Goal: Task Accomplishment & Management: Use online tool/utility

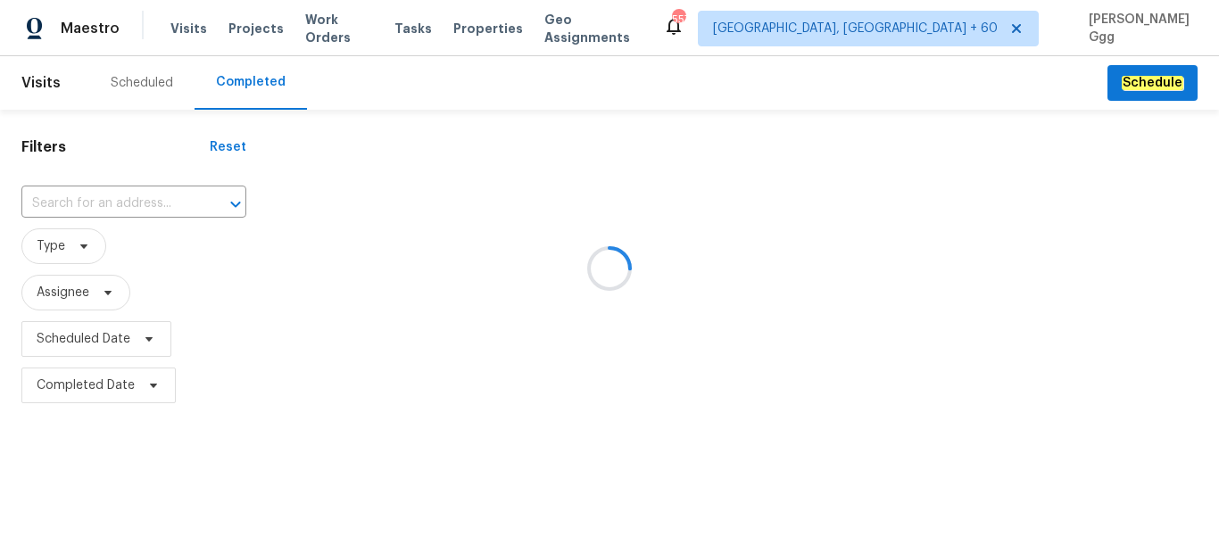
click at [105, 189] on div at bounding box center [609, 268] width 1219 height 537
click at [73, 206] on input "text" at bounding box center [108, 204] width 175 height 28
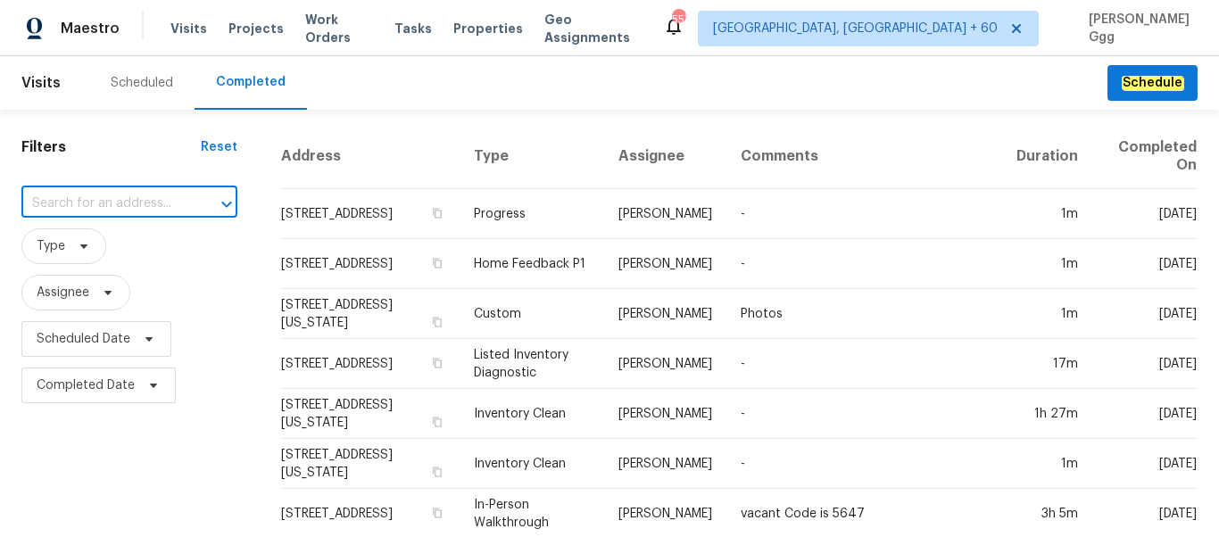
paste input "[STREET_ADDRESS]"
type input "[STREET_ADDRESS]"
click at [81, 240] on li "[STREET_ADDRESS]" at bounding box center [118, 243] width 195 height 29
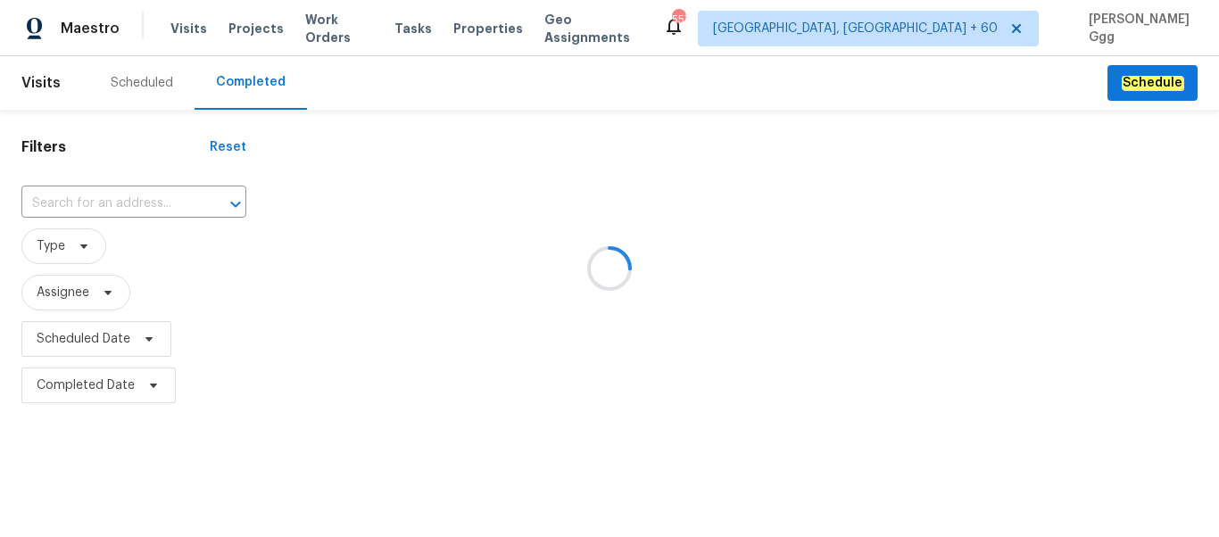
type input "[STREET_ADDRESS]"
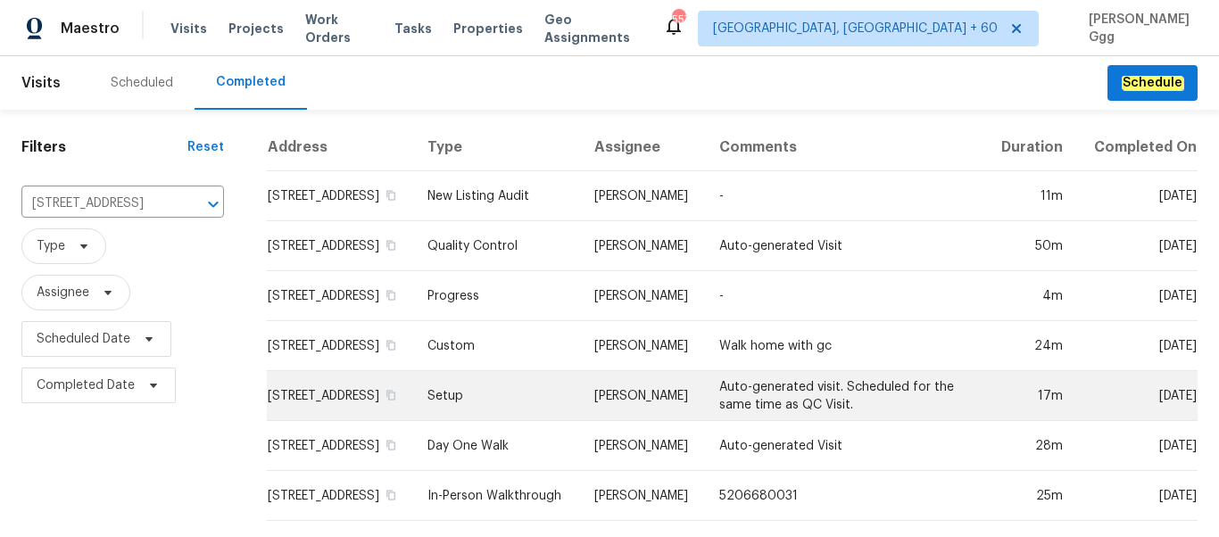
click at [486, 409] on td "Setup" at bounding box center [496, 396] width 167 height 50
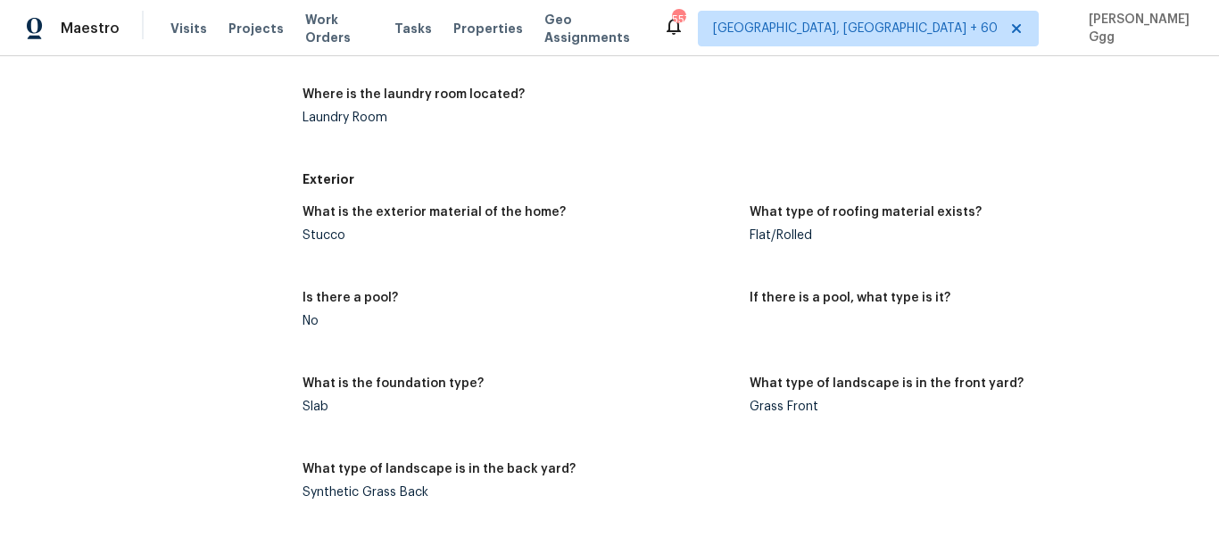
scroll to position [525, 0]
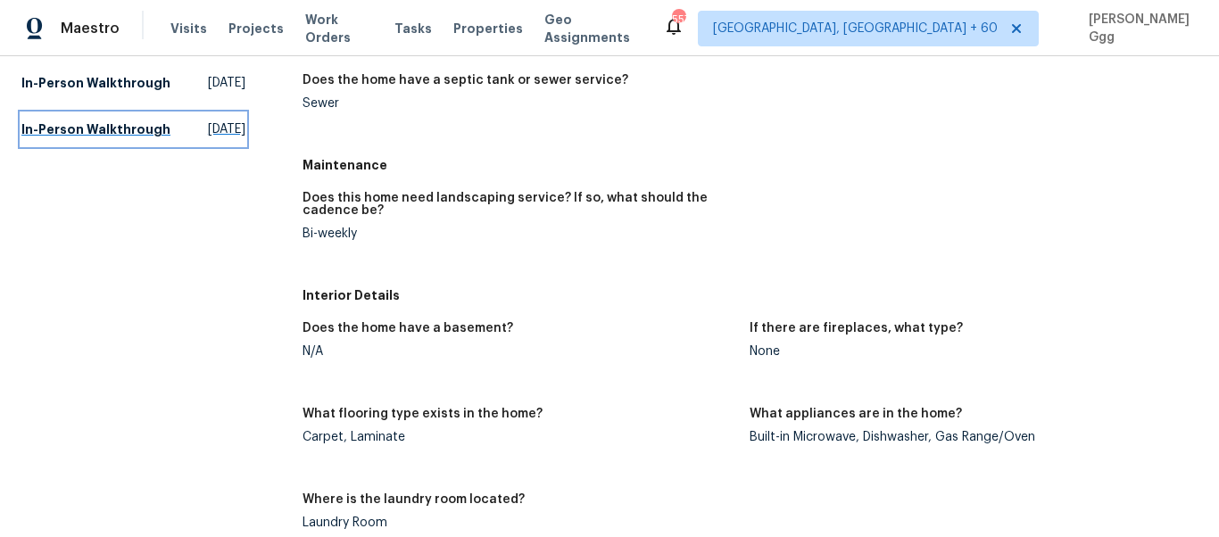
click at [80, 138] on h5 "In-Person Walkthrough" at bounding box center [95, 130] width 149 height 18
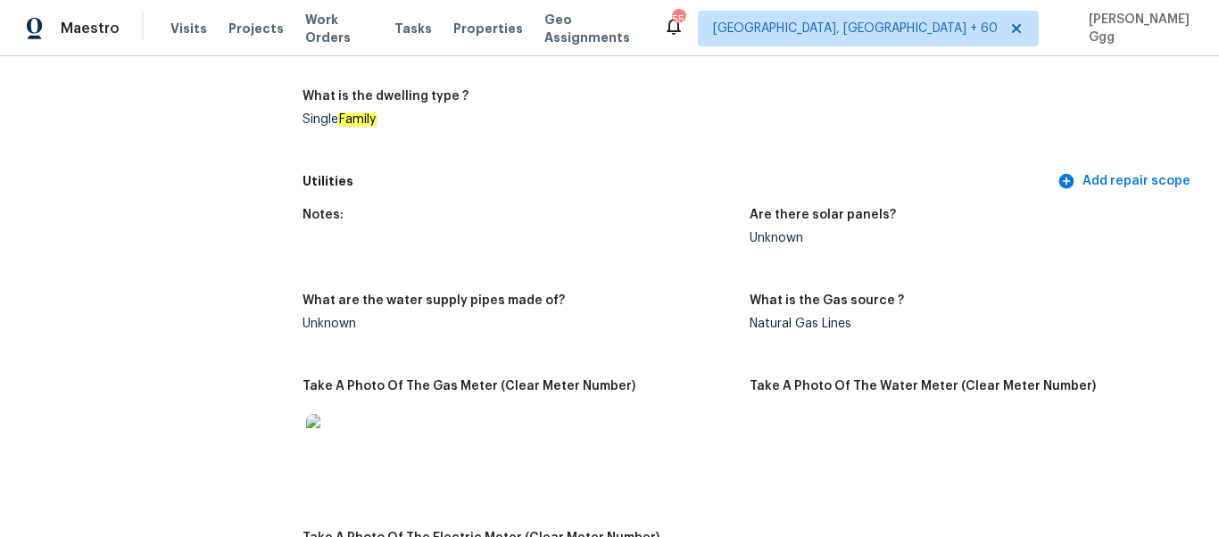
scroll to position [735, 0]
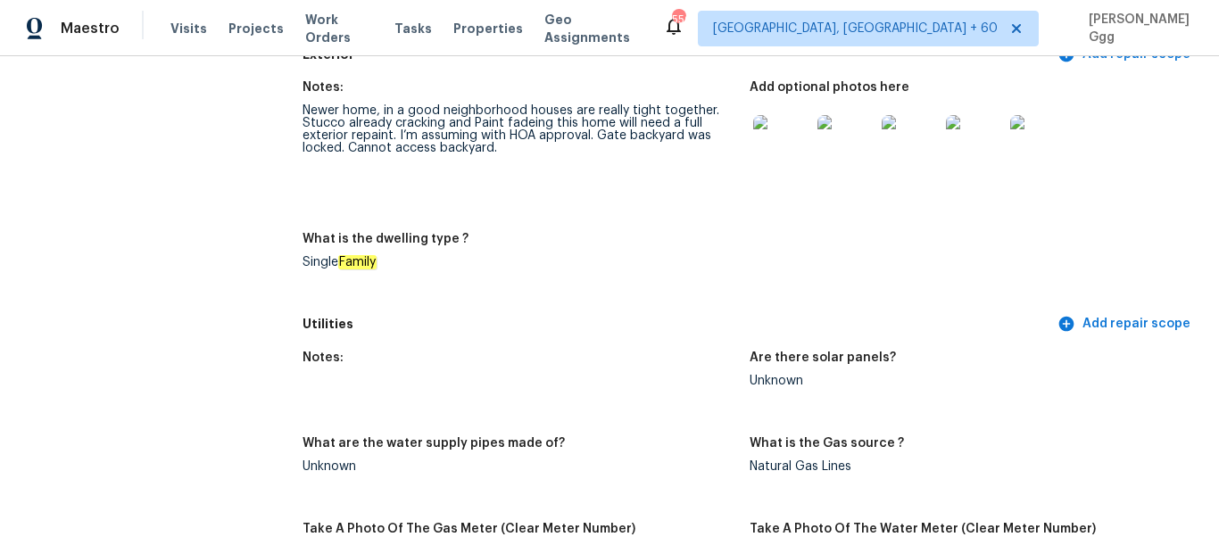
click at [546, 251] on div "What is the dwelling type ?" at bounding box center [520, 244] width 434 height 23
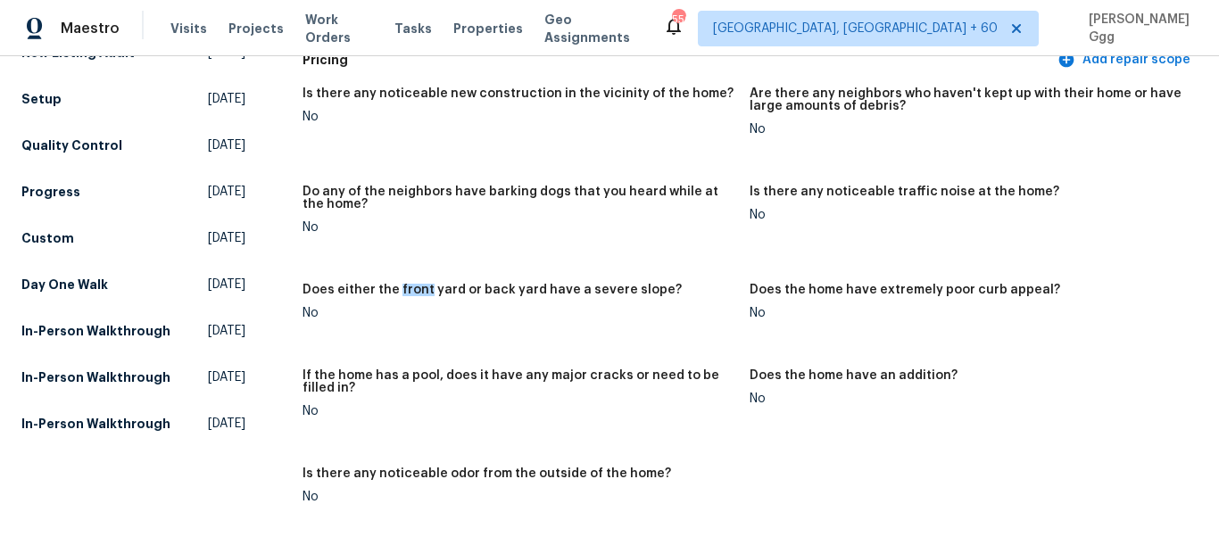
scroll to position [605, 0]
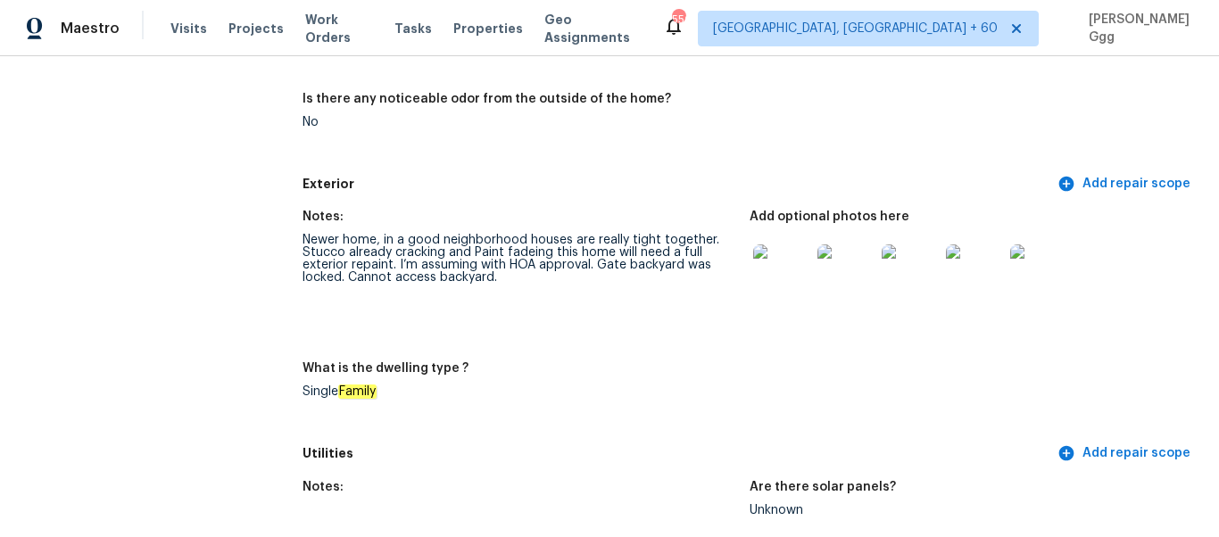
click at [762, 270] on img at bounding box center [781, 273] width 57 height 57
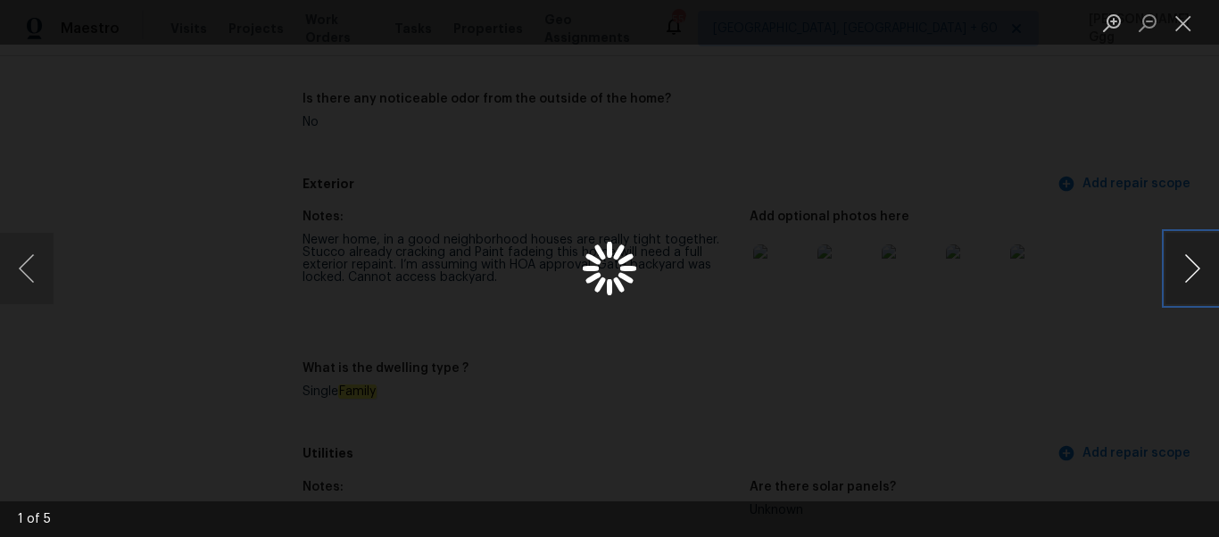
click at [1184, 279] on button "Next image" at bounding box center [1193, 268] width 54 height 71
click at [1189, 275] on button "Next image" at bounding box center [1193, 268] width 54 height 71
click at [1177, 279] on button "Next image" at bounding box center [1193, 268] width 54 height 71
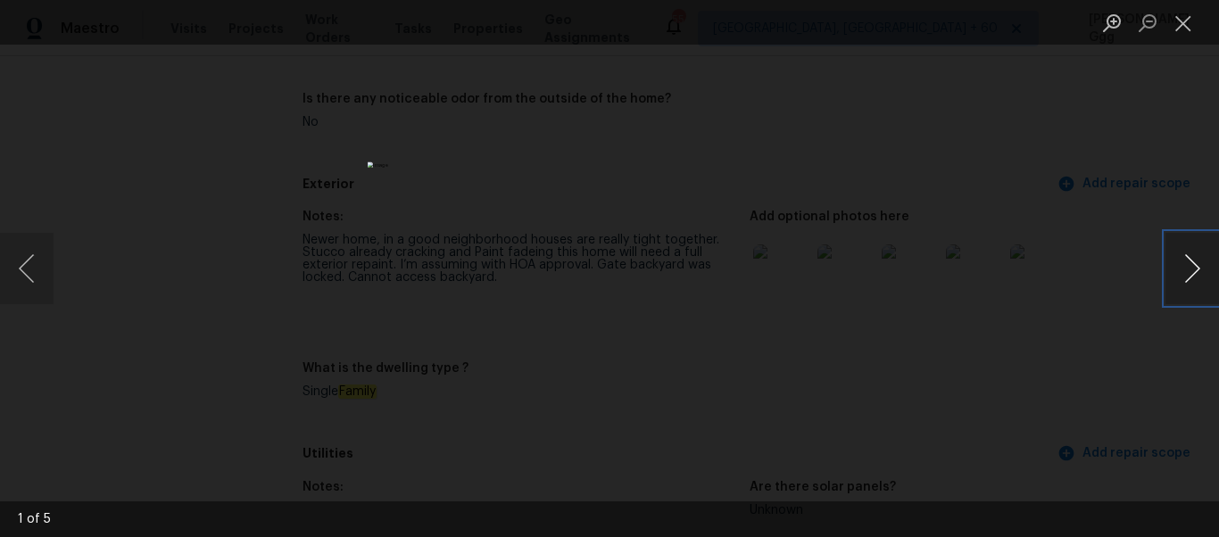
click at [1177, 279] on button "Next image" at bounding box center [1193, 268] width 54 height 71
click at [1190, 262] on button "Next image" at bounding box center [1193, 268] width 54 height 71
click at [1187, 24] on button "Close lightbox" at bounding box center [1184, 22] width 36 height 31
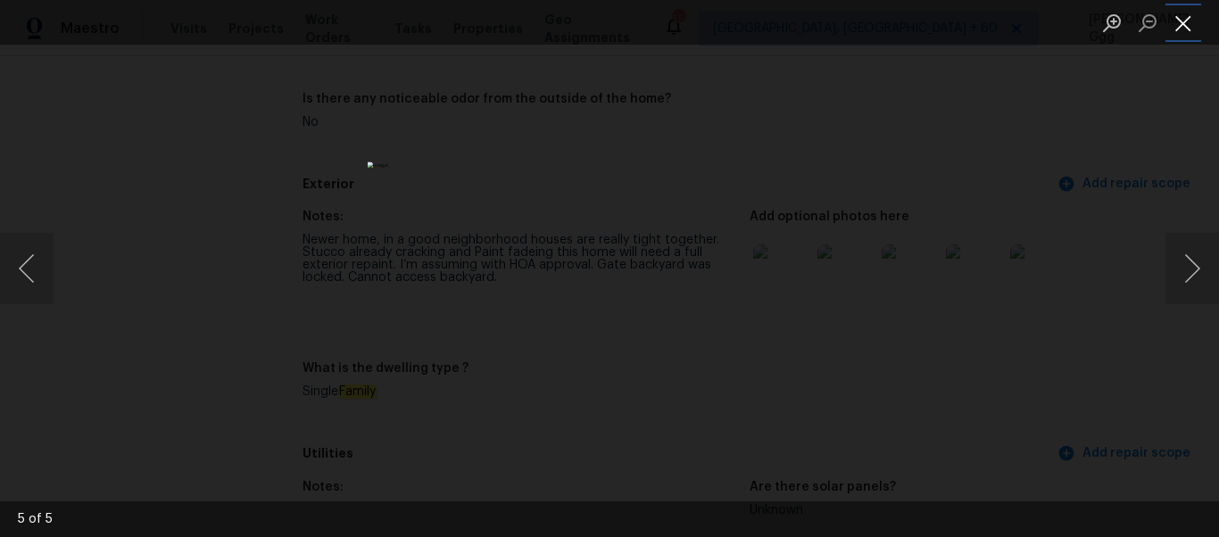
click at [1184, 15] on button "Close lightbox" at bounding box center [1184, 22] width 36 height 31
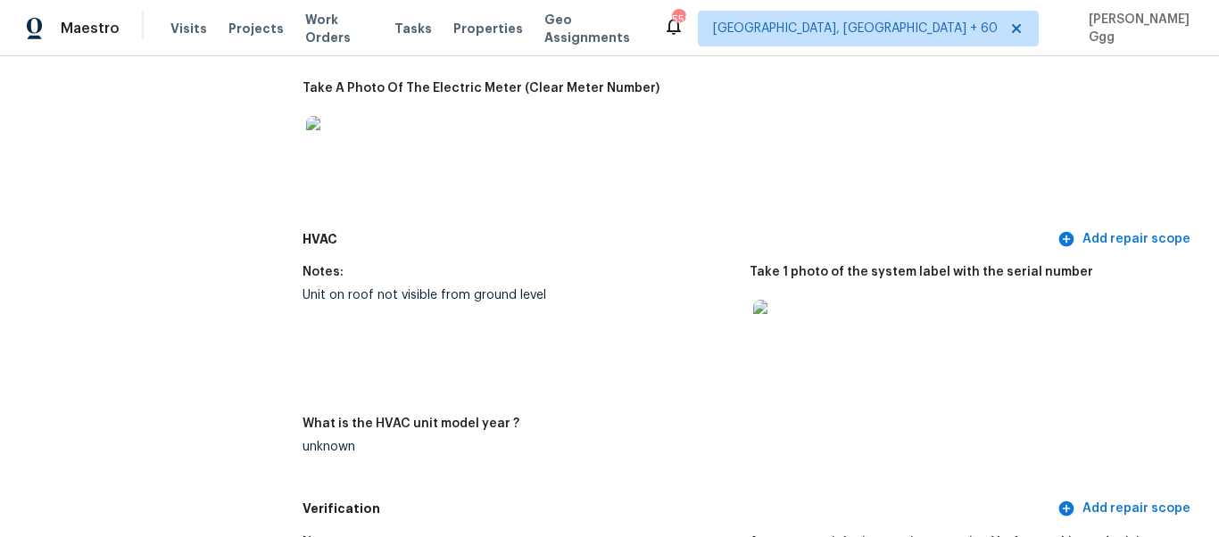
scroll to position [960, 0]
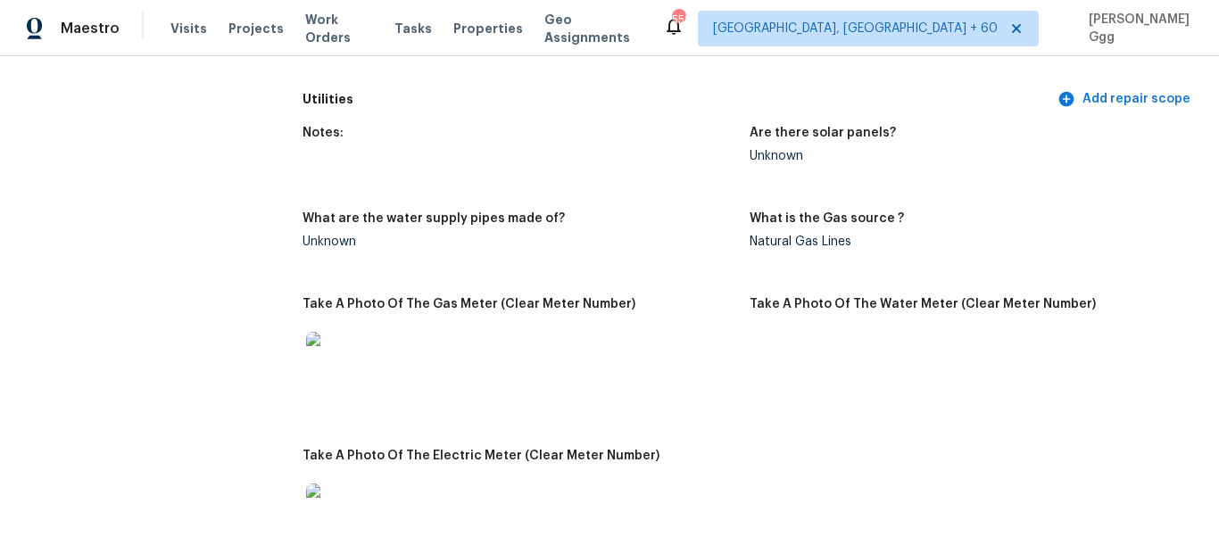
click at [324, 385] on img at bounding box center [334, 360] width 57 height 57
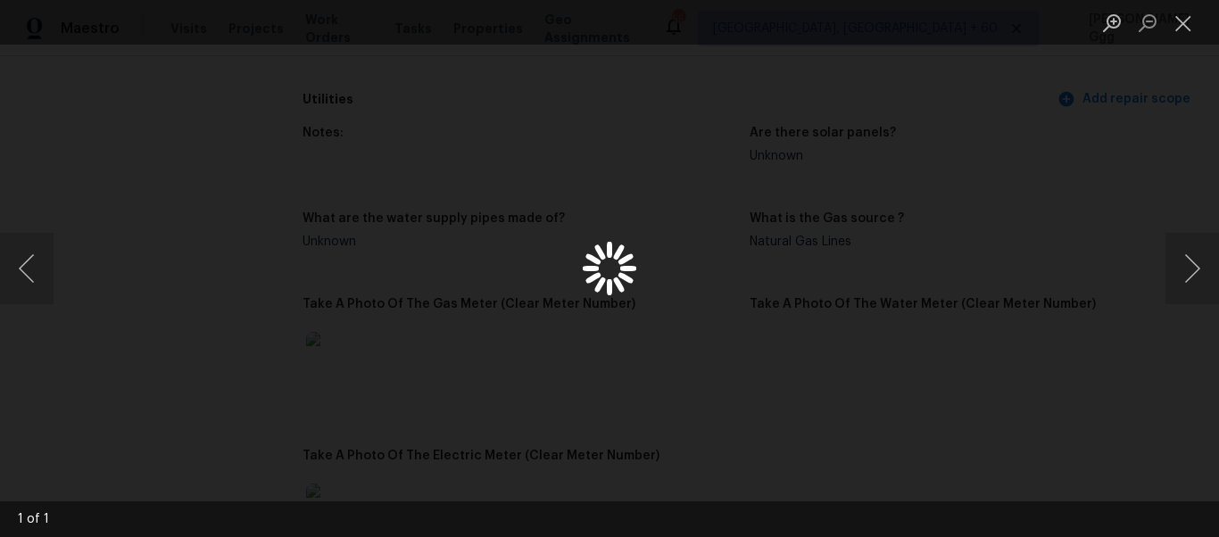
click at [330, 366] on div "Lightbox" at bounding box center [609, 268] width 1219 height 537
click at [1177, 23] on button "Close lightbox" at bounding box center [1184, 22] width 36 height 31
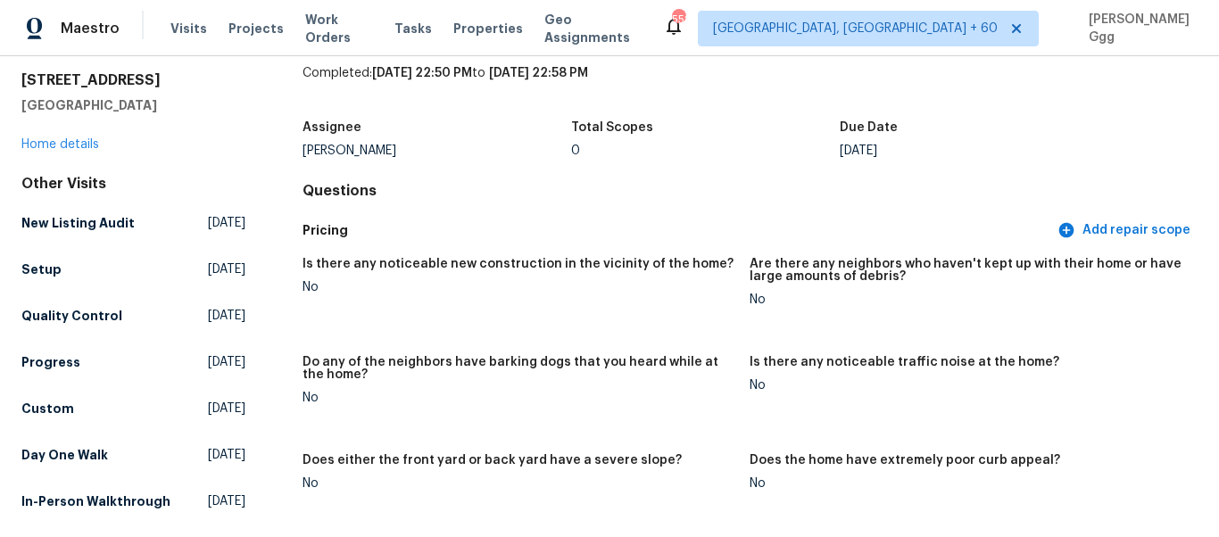
scroll to position [285, 0]
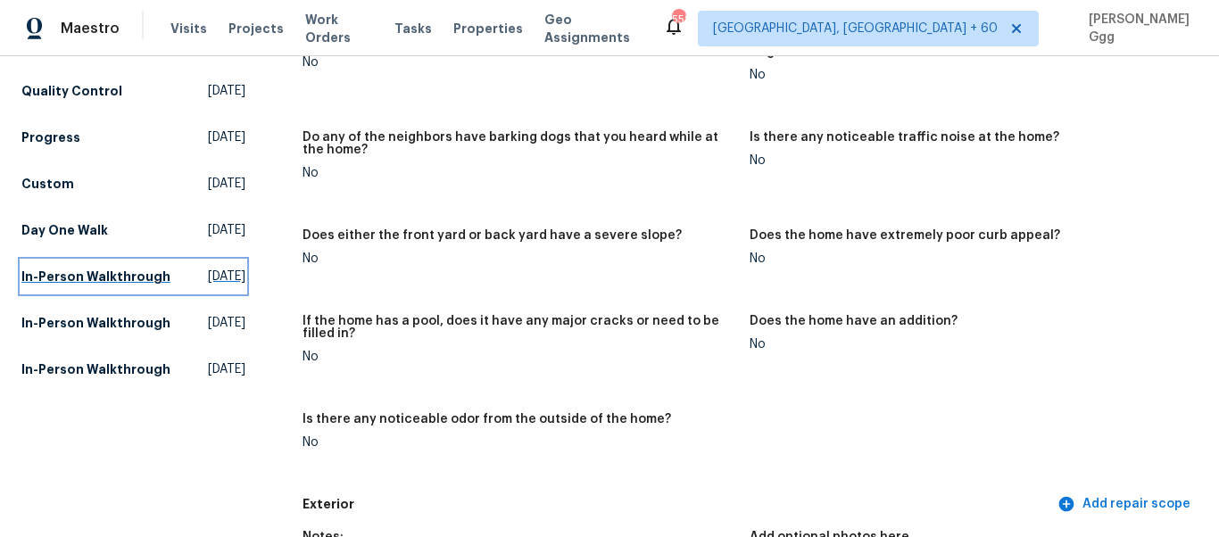
click at [58, 285] on h5 "In-Person Walkthrough" at bounding box center [95, 277] width 149 height 18
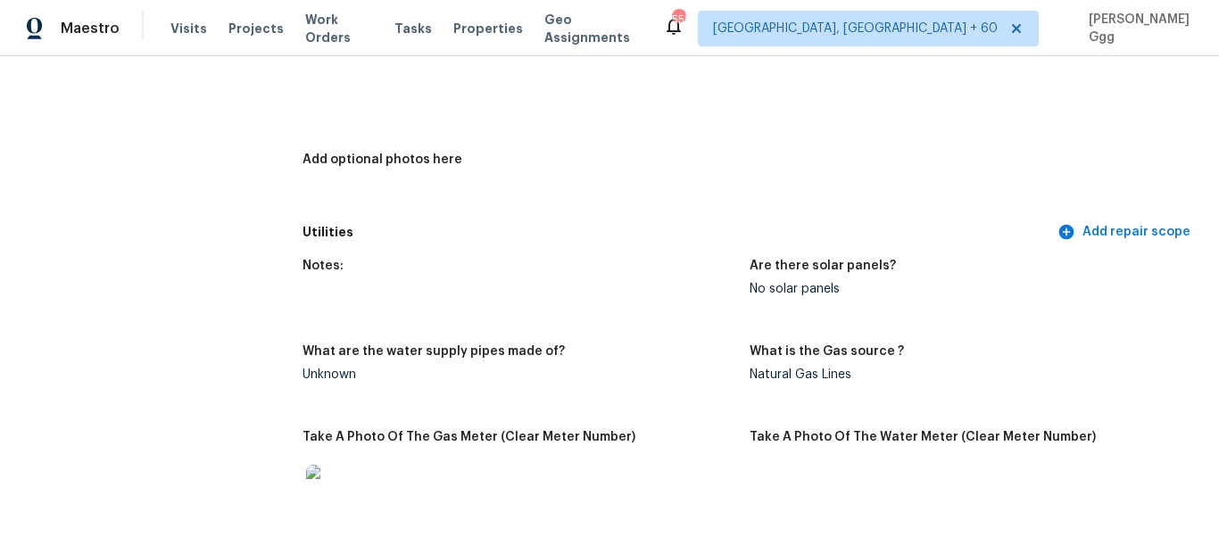
scroll to position [825, 0]
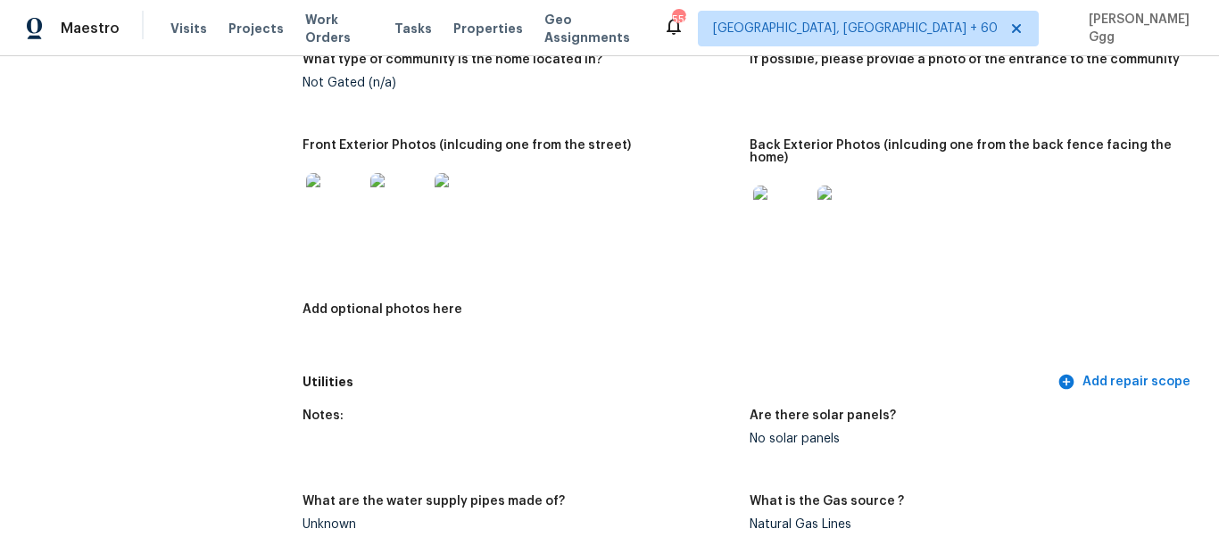
click at [319, 211] on img at bounding box center [334, 201] width 57 height 57
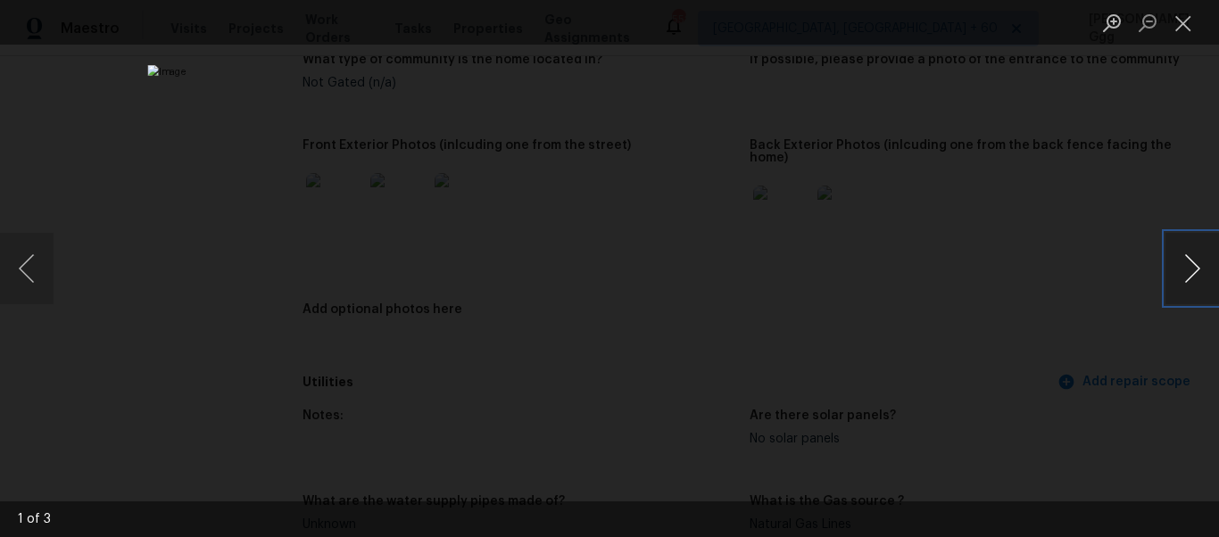
click at [1184, 278] on button "Next image" at bounding box center [1193, 268] width 54 height 71
click at [1193, 21] on button "Close lightbox" at bounding box center [1184, 22] width 36 height 31
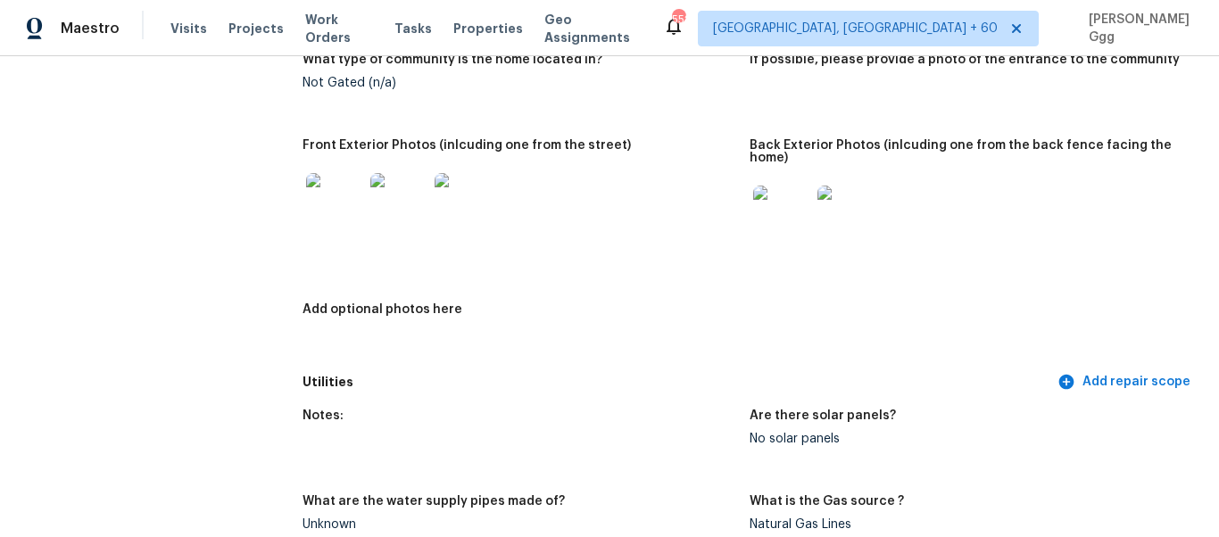
click at [319, 212] on img at bounding box center [334, 201] width 57 height 57
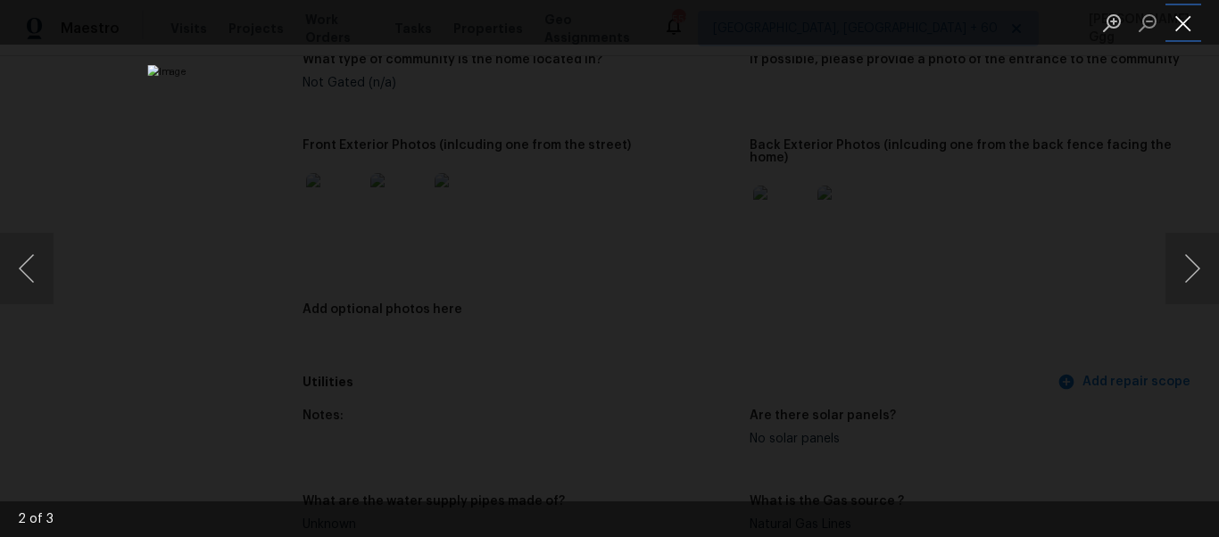
click at [1178, 26] on button "Close lightbox" at bounding box center [1184, 22] width 36 height 31
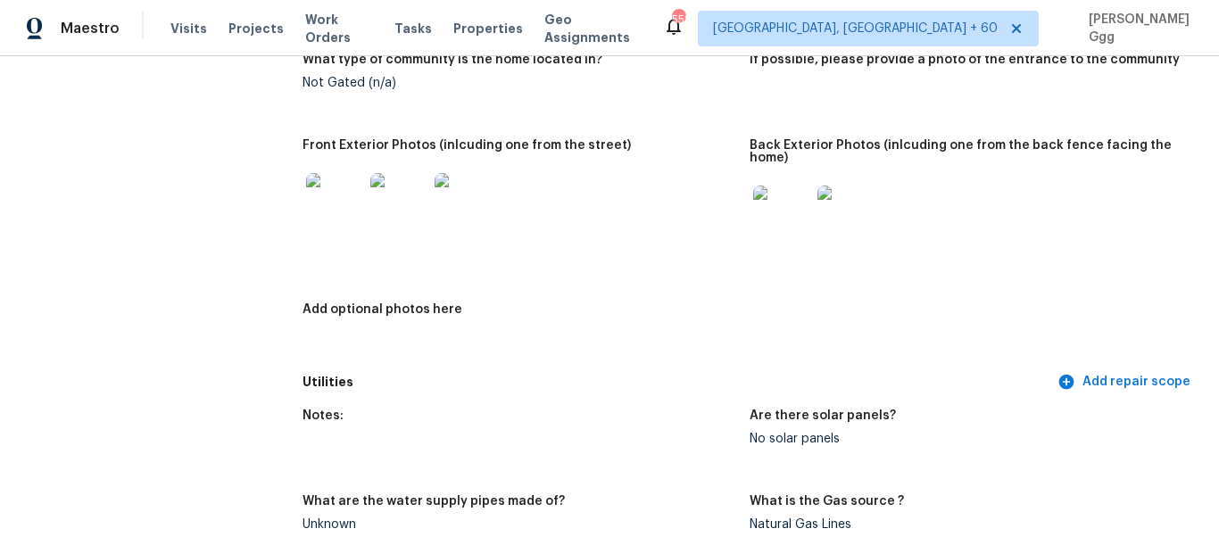
click at [781, 200] on img at bounding box center [781, 214] width 57 height 57
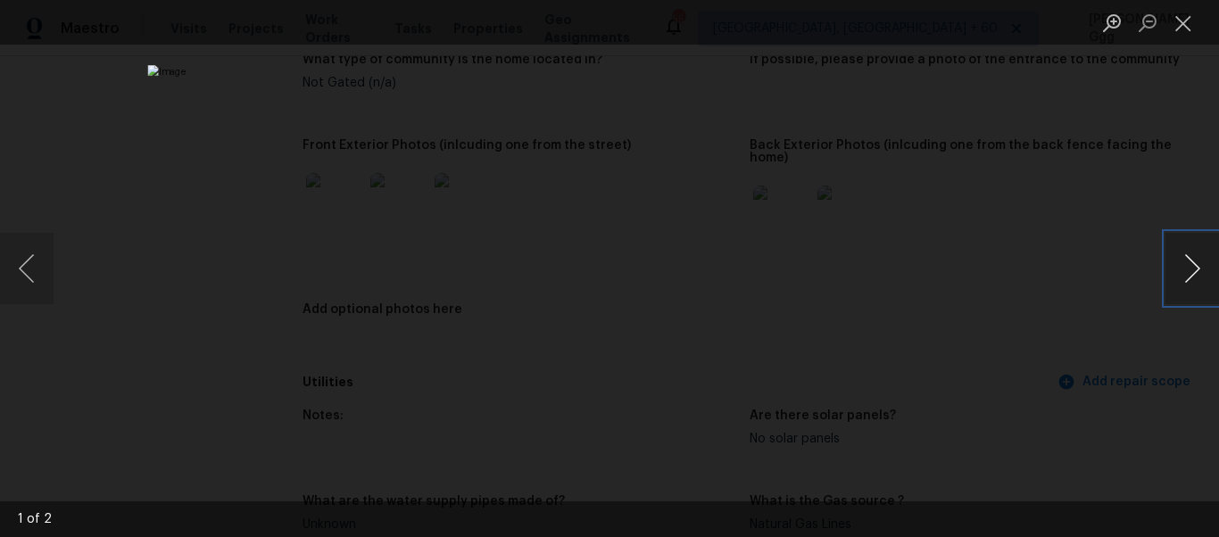
click at [1206, 269] on button "Next image" at bounding box center [1193, 268] width 54 height 71
click at [1190, 30] on button "Close lightbox" at bounding box center [1184, 22] width 36 height 31
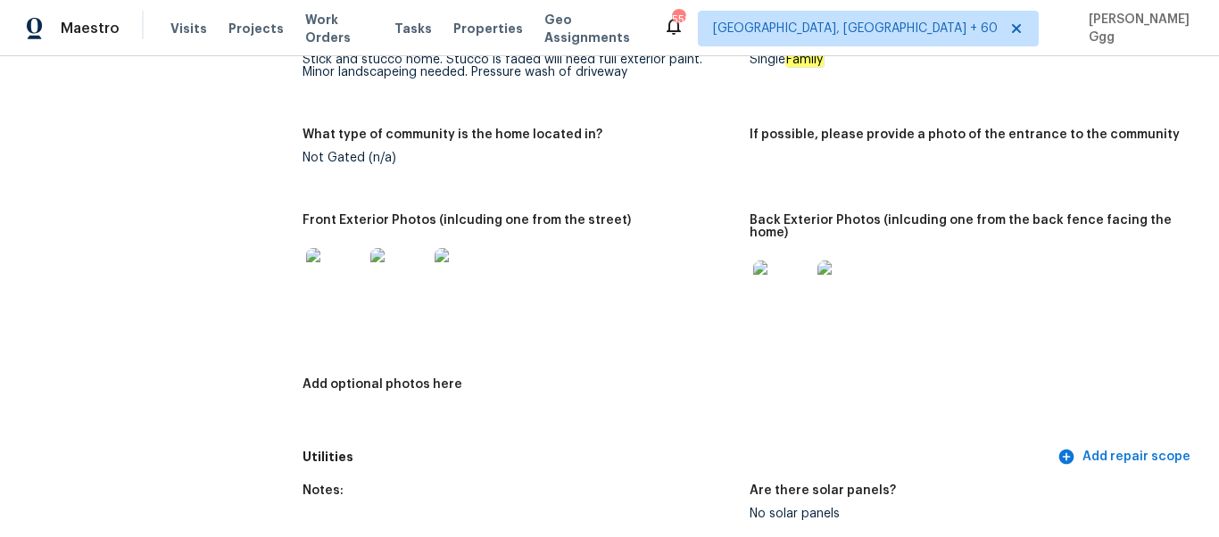
scroll to position [375, 0]
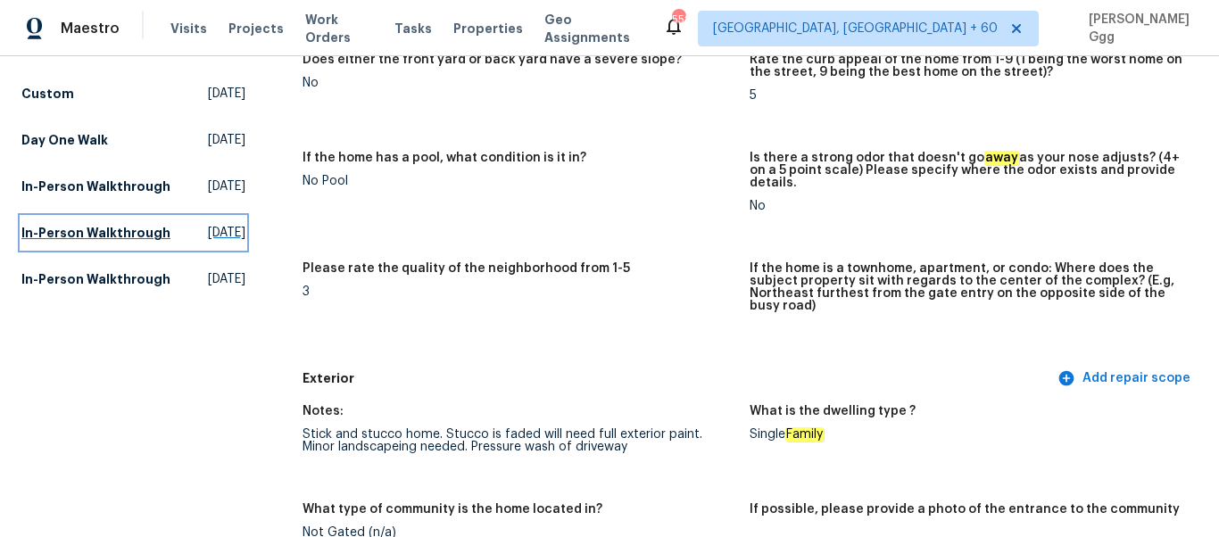
click at [49, 242] on h5 "In-Person Walkthrough" at bounding box center [95, 233] width 149 height 18
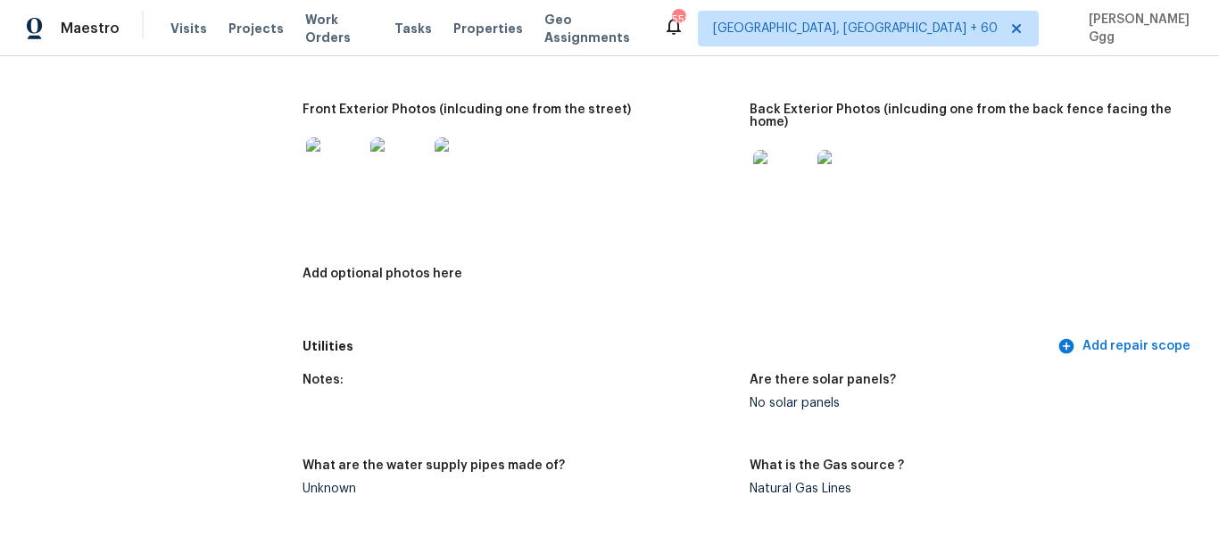
scroll to position [675, 0]
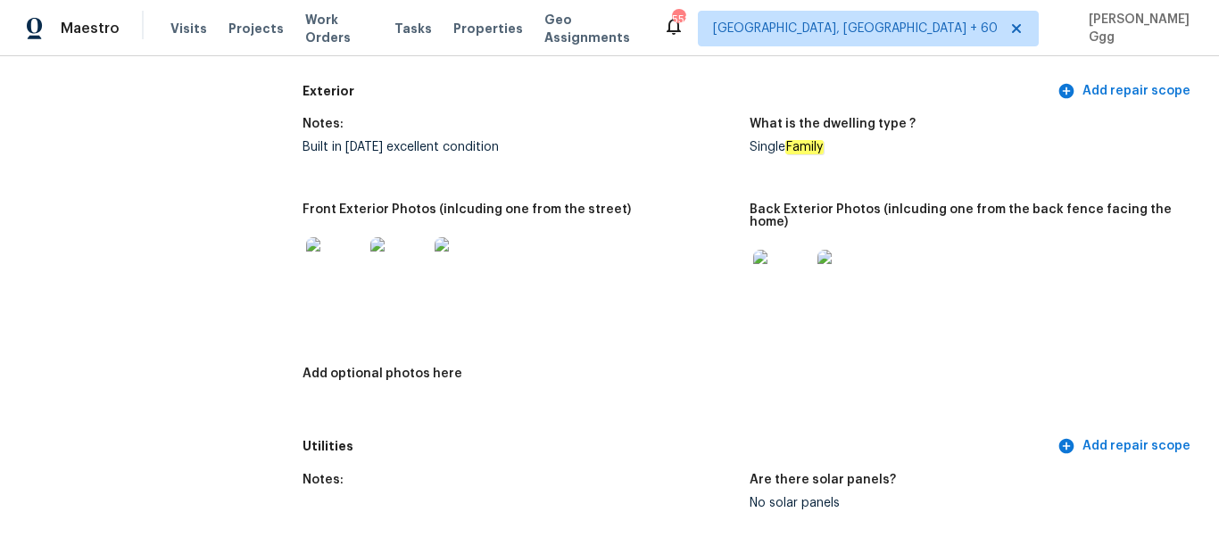
click at [783, 270] on img at bounding box center [781, 278] width 57 height 57
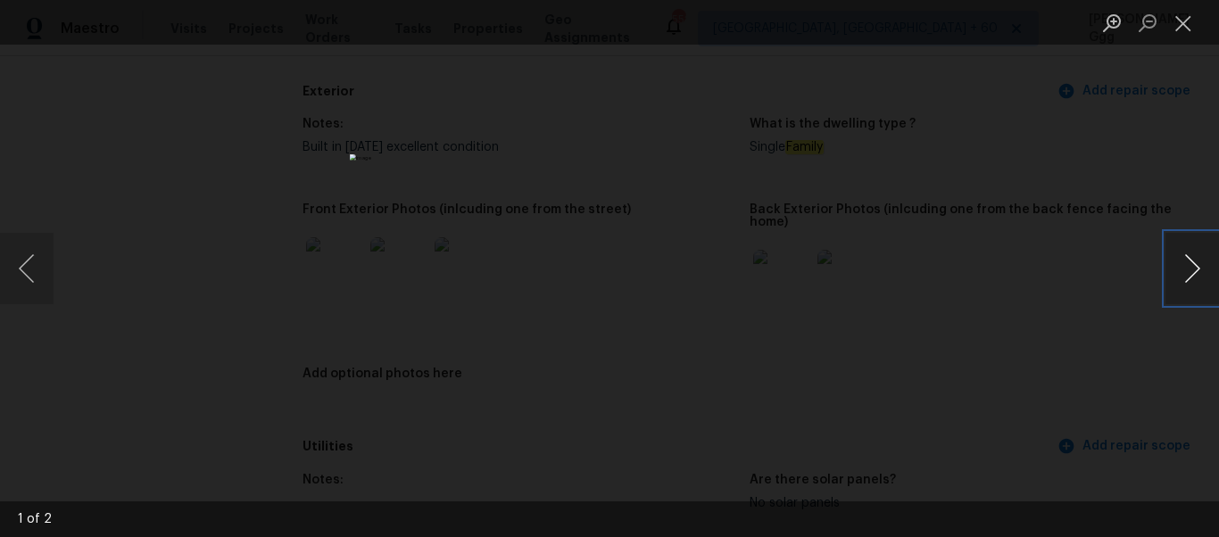
click at [1193, 270] on button "Next image" at bounding box center [1193, 268] width 54 height 71
click at [636, 366] on img "Lightbox" at bounding box center [609, 268] width 519 height 229
click at [1181, 23] on button "Close lightbox" at bounding box center [1184, 22] width 36 height 31
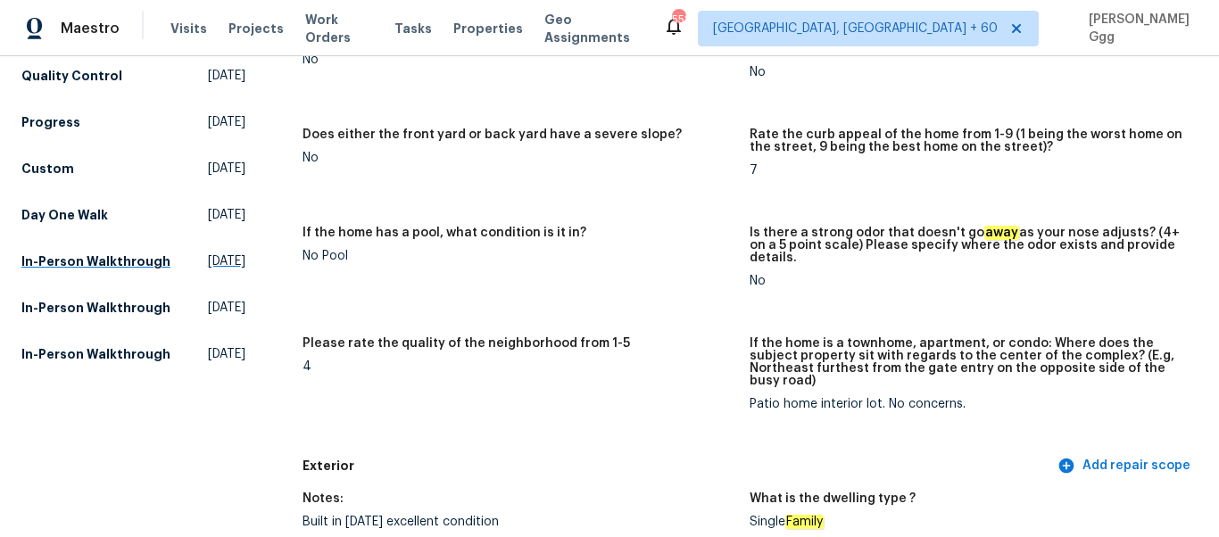
scroll to position [0, 0]
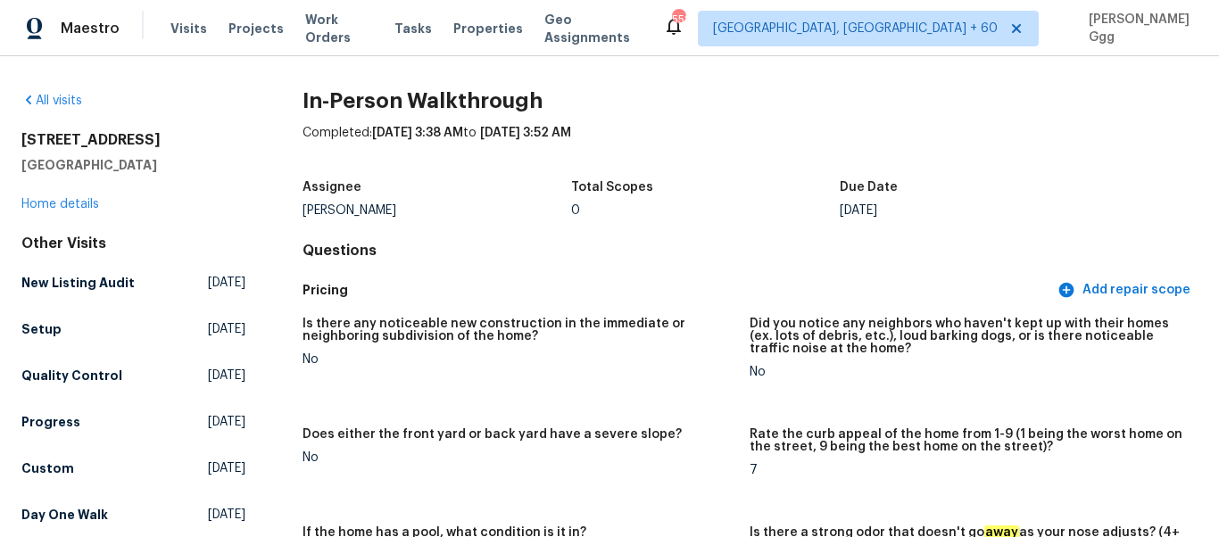
click at [63, 312] on div "Other Visits New Listing Audit [DATE] Setup [DATE] Quality Control [DATE] Progr…" at bounding box center [133, 453] width 224 height 436
click at [34, 329] on h5 "Setup" at bounding box center [41, 329] width 40 height 18
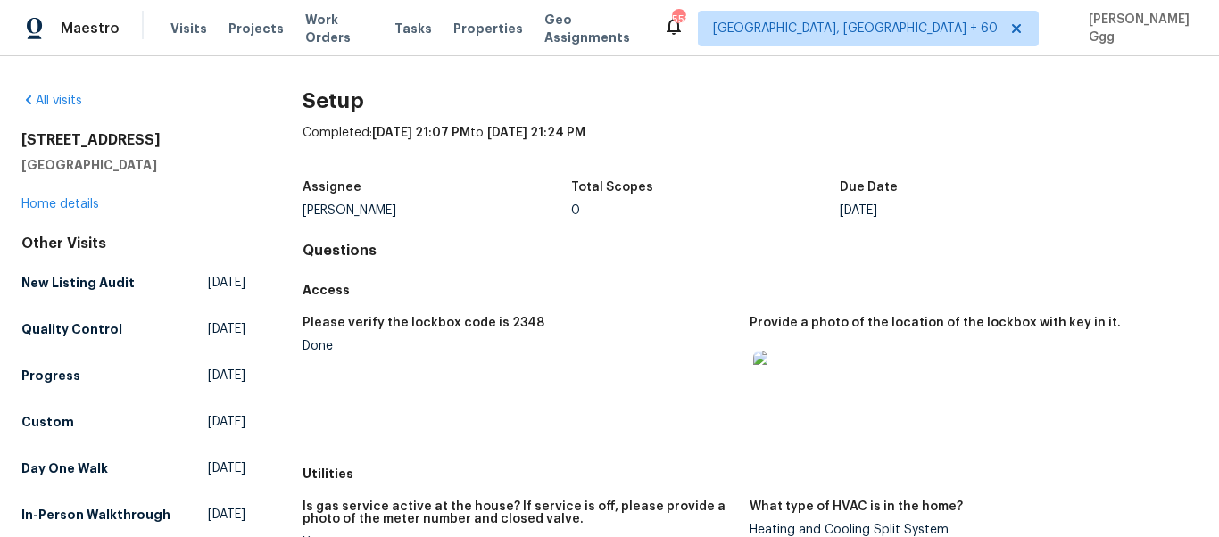
click at [502, 294] on h5 "Access" at bounding box center [750, 290] width 895 height 18
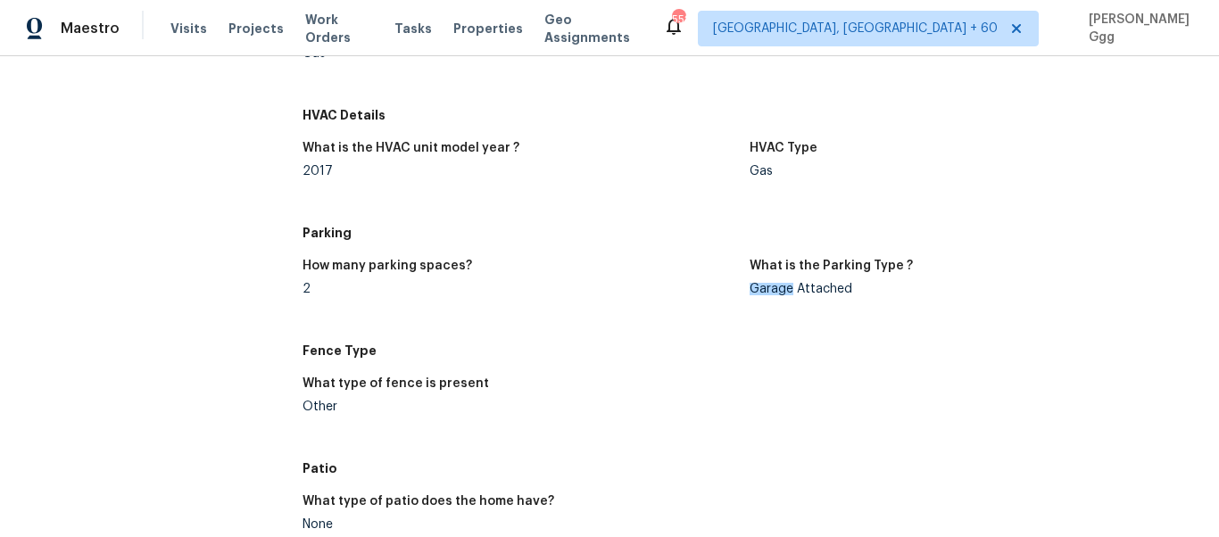
scroll to position [2046, 0]
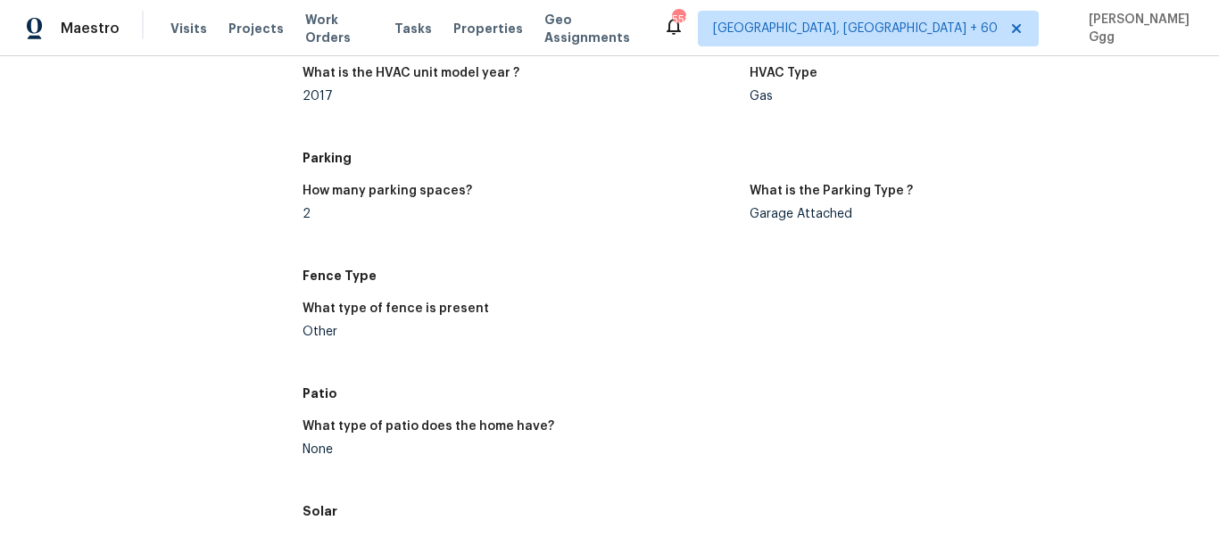
click at [579, 247] on figure "How many parking spaces? 2" at bounding box center [527, 217] width 448 height 64
click at [584, 351] on figure "What type of fence is present Other" at bounding box center [527, 335] width 448 height 64
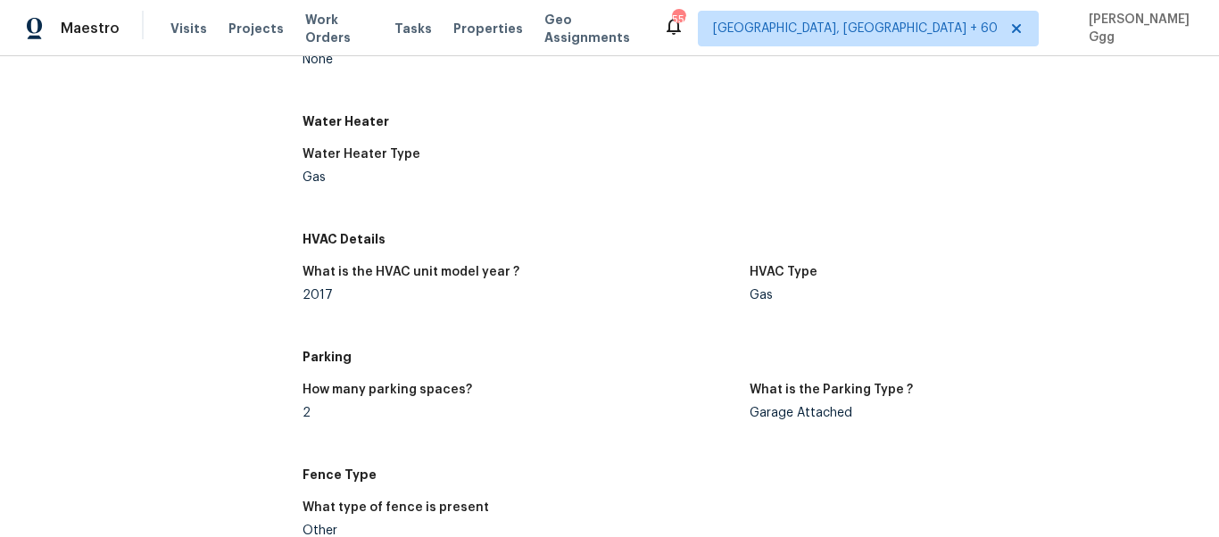
scroll to position [1821, 0]
